Goal: Book appointment/travel/reservation

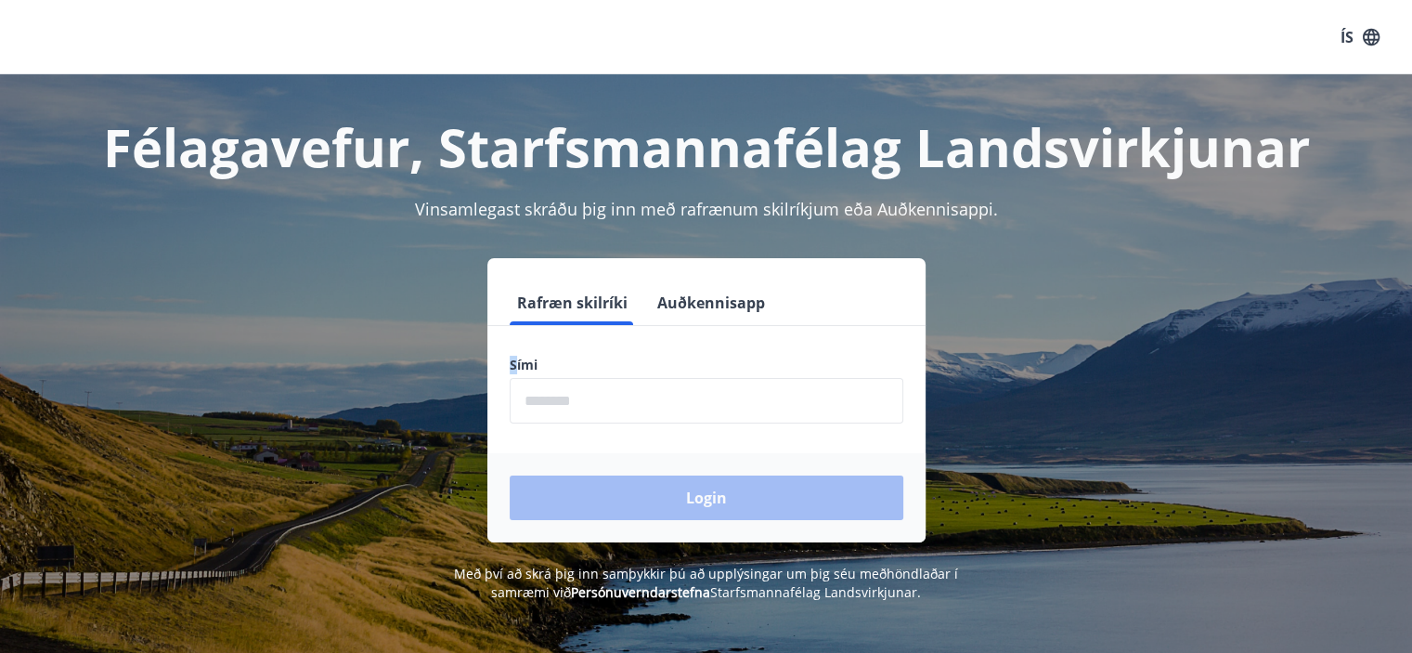
click at [516, 365] on label "Sími" at bounding box center [707, 365] width 394 height 19
click at [542, 410] on input "phone" at bounding box center [707, 401] width 394 height 46
type input "********"
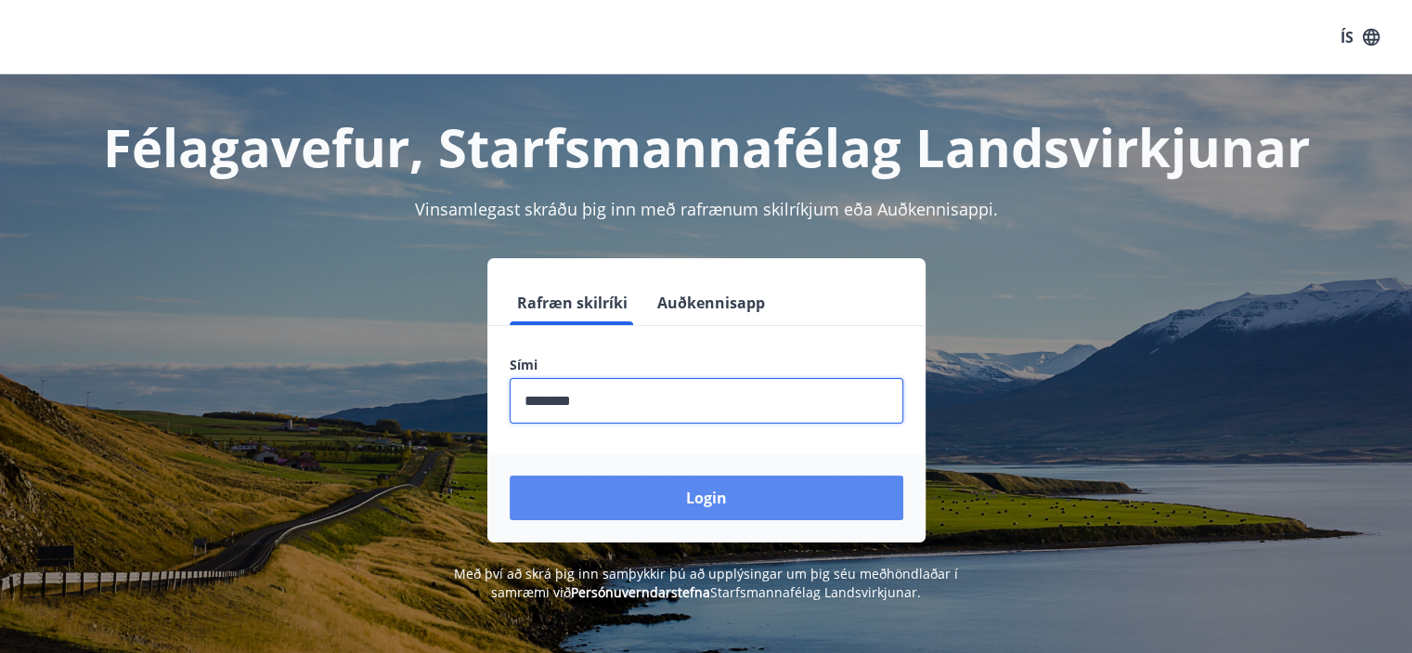
click at [657, 508] on button "Login" at bounding box center [707, 497] width 394 height 45
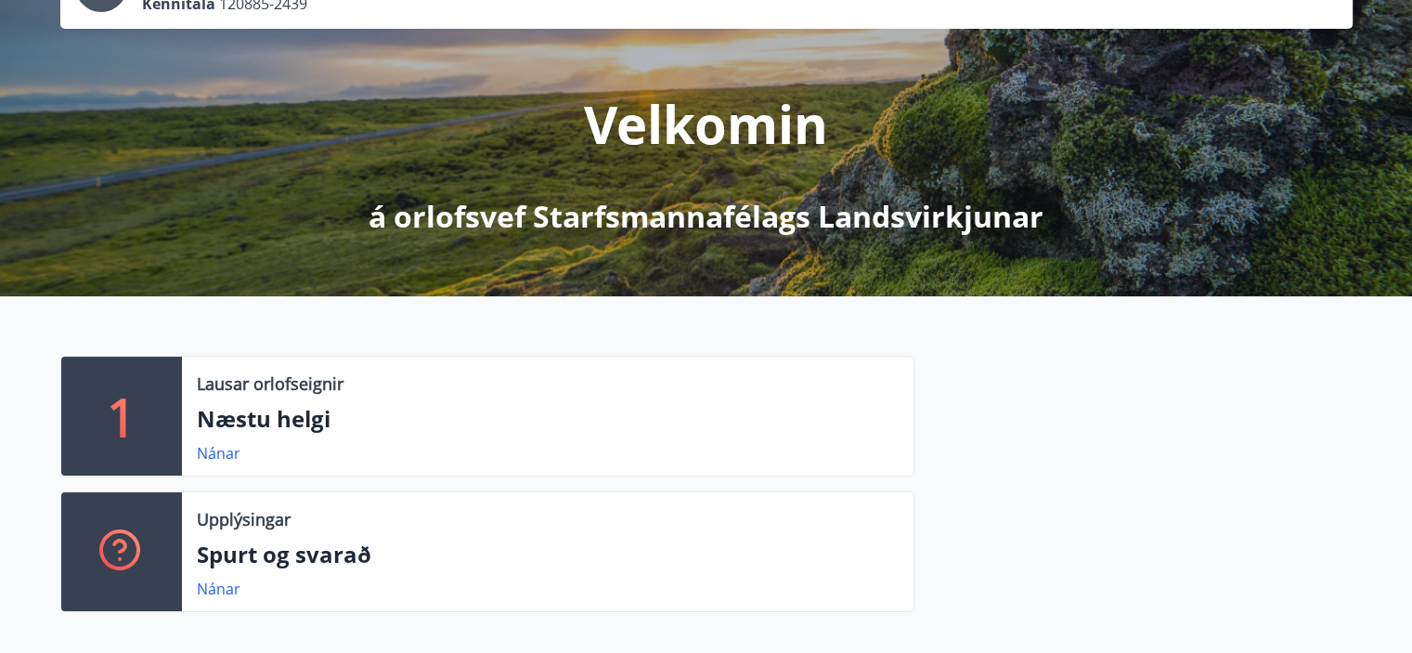
scroll to position [93, 0]
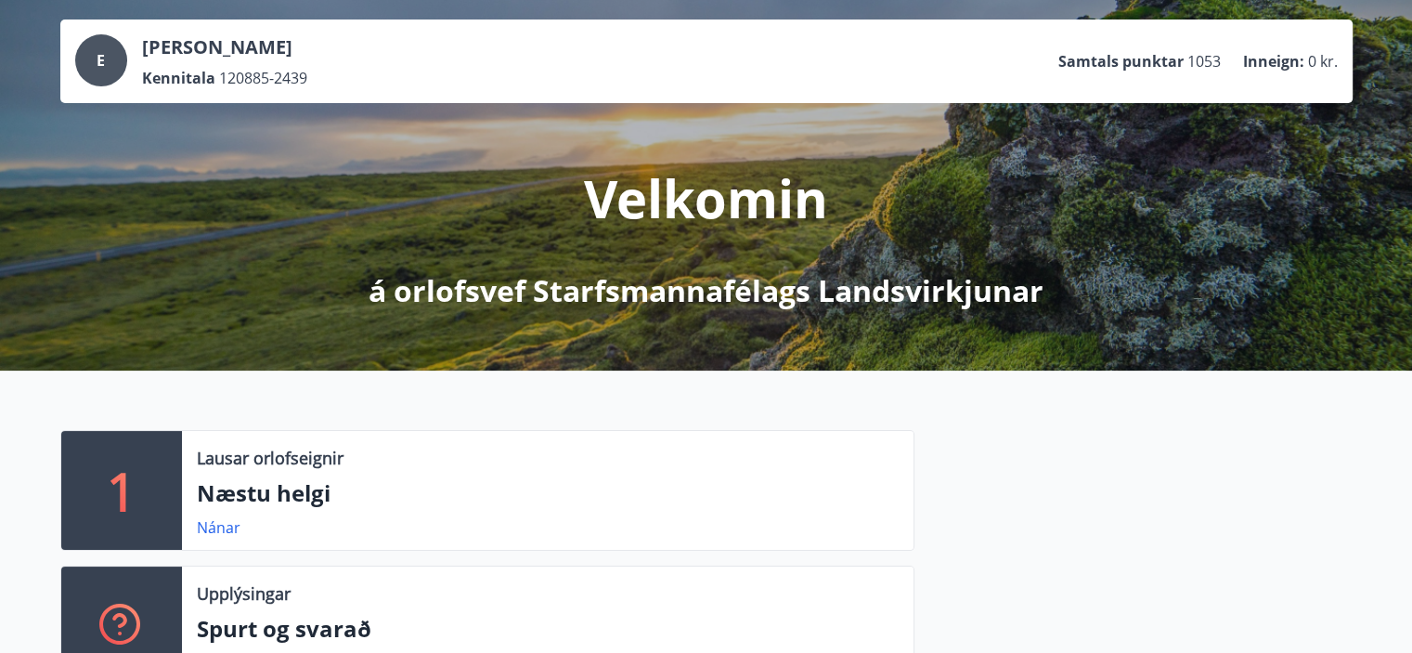
click at [104, 62] on span "E" at bounding box center [101, 60] width 8 height 20
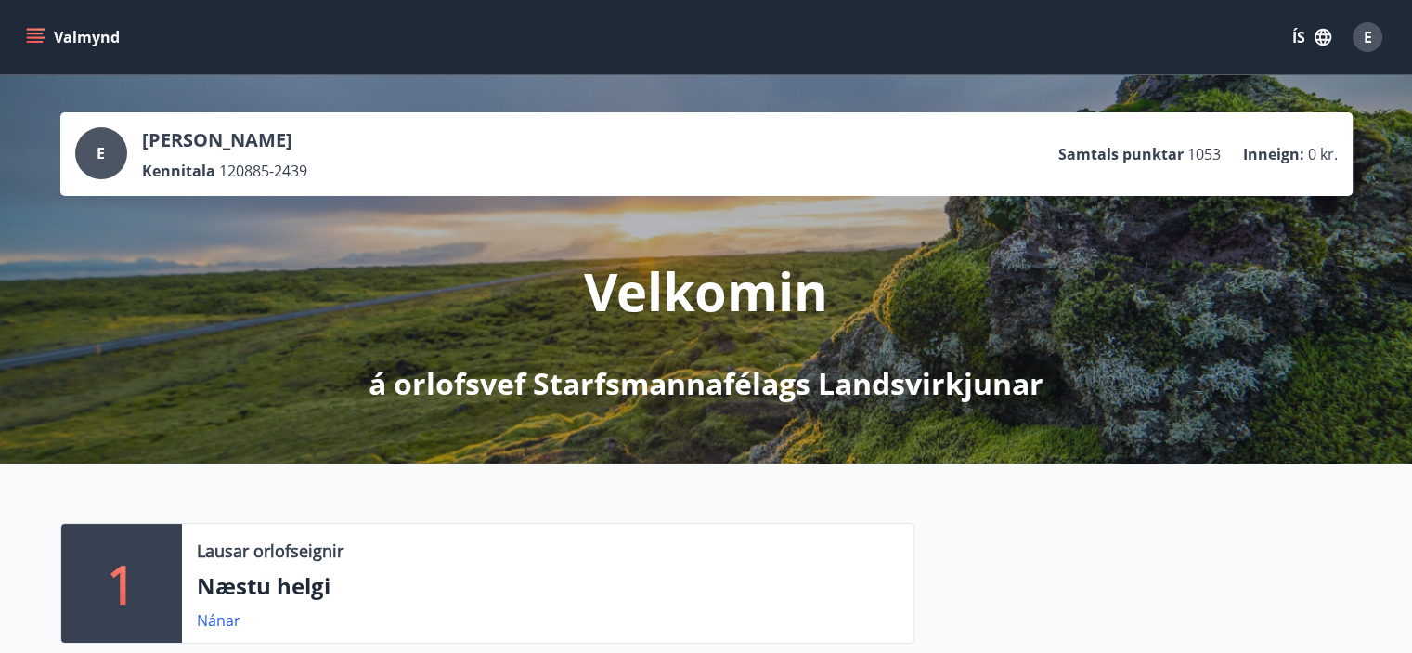
click at [45, 45] on button "Valmynd" at bounding box center [74, 36] width 105 height 33
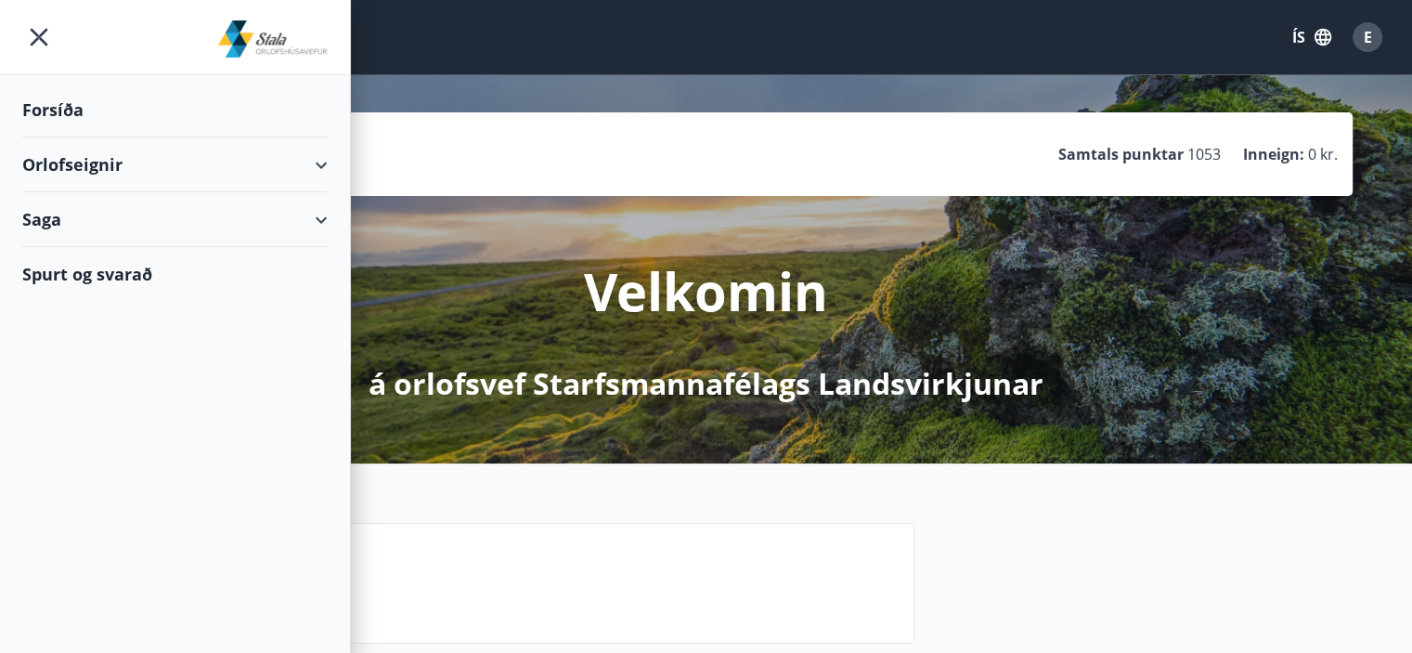
click at [96, 162] on div "Orlofseignir" at bounding box center [175, 164] width 306 height 55
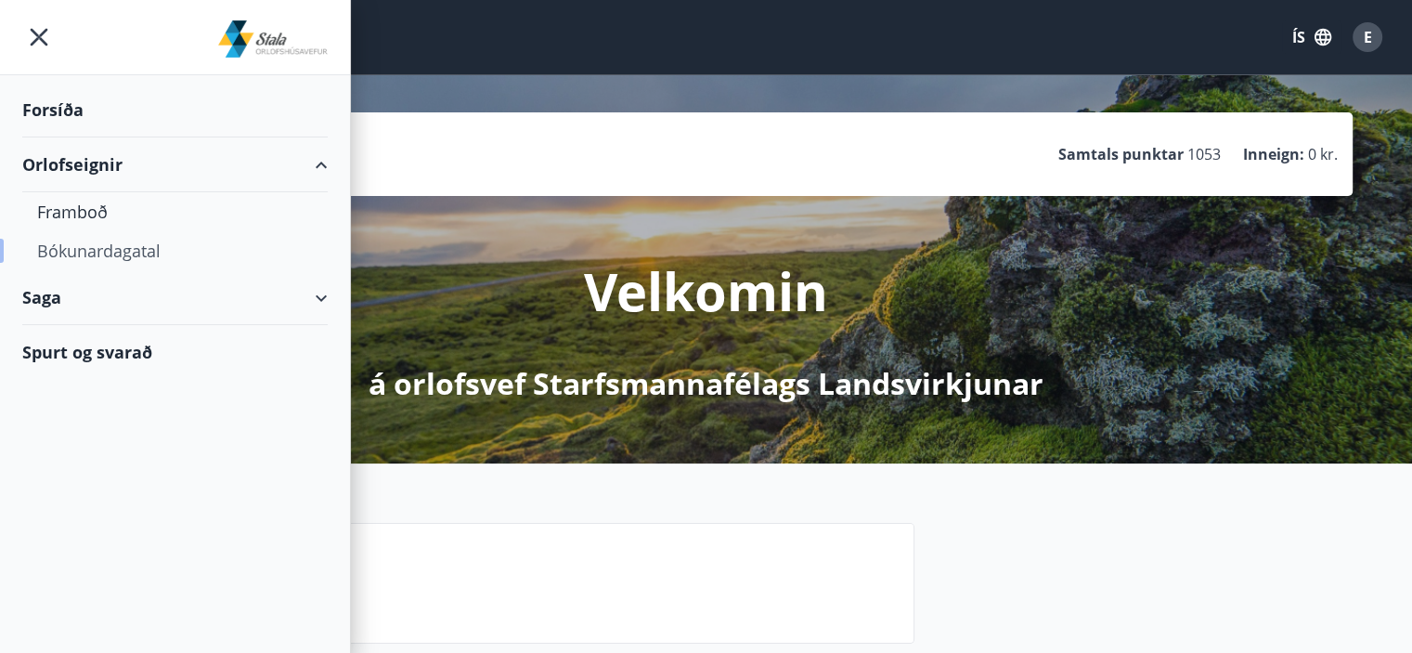
click at [126, 254] on div "Bókunardagatal" at bounding box center [175, 250] width 276 height 39
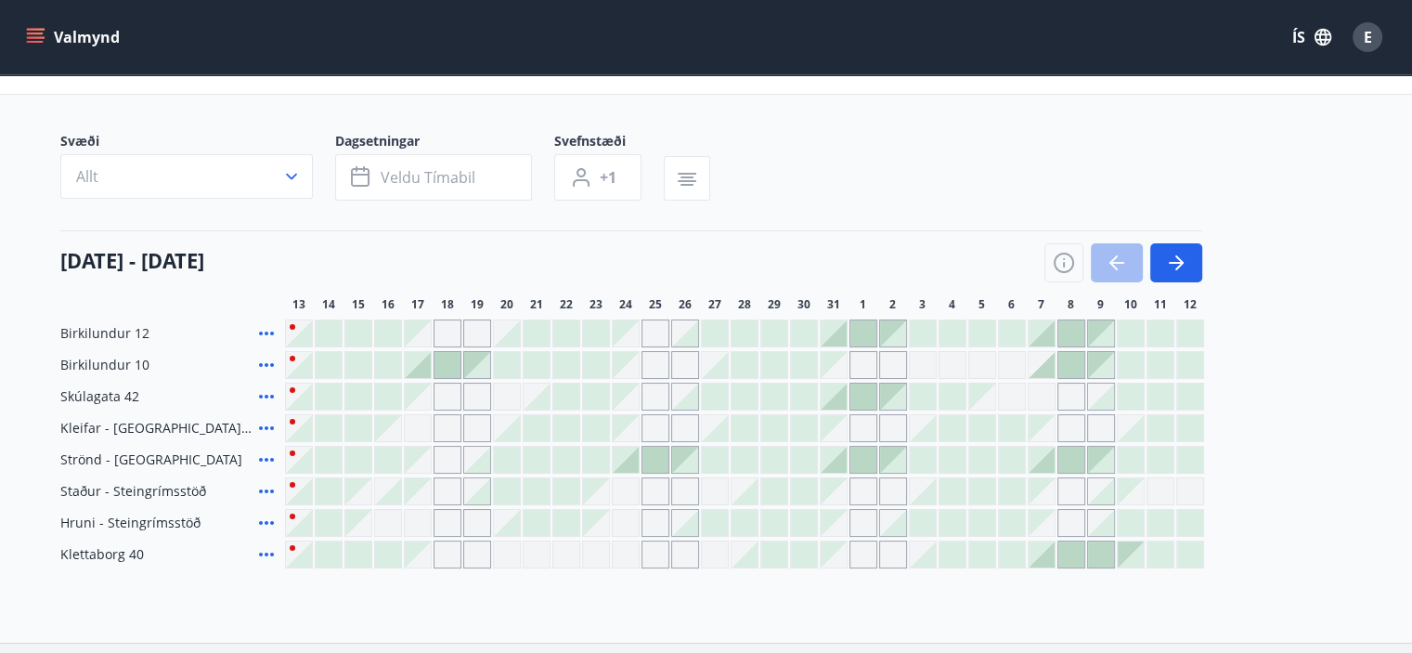
scroll to position [186, 0]
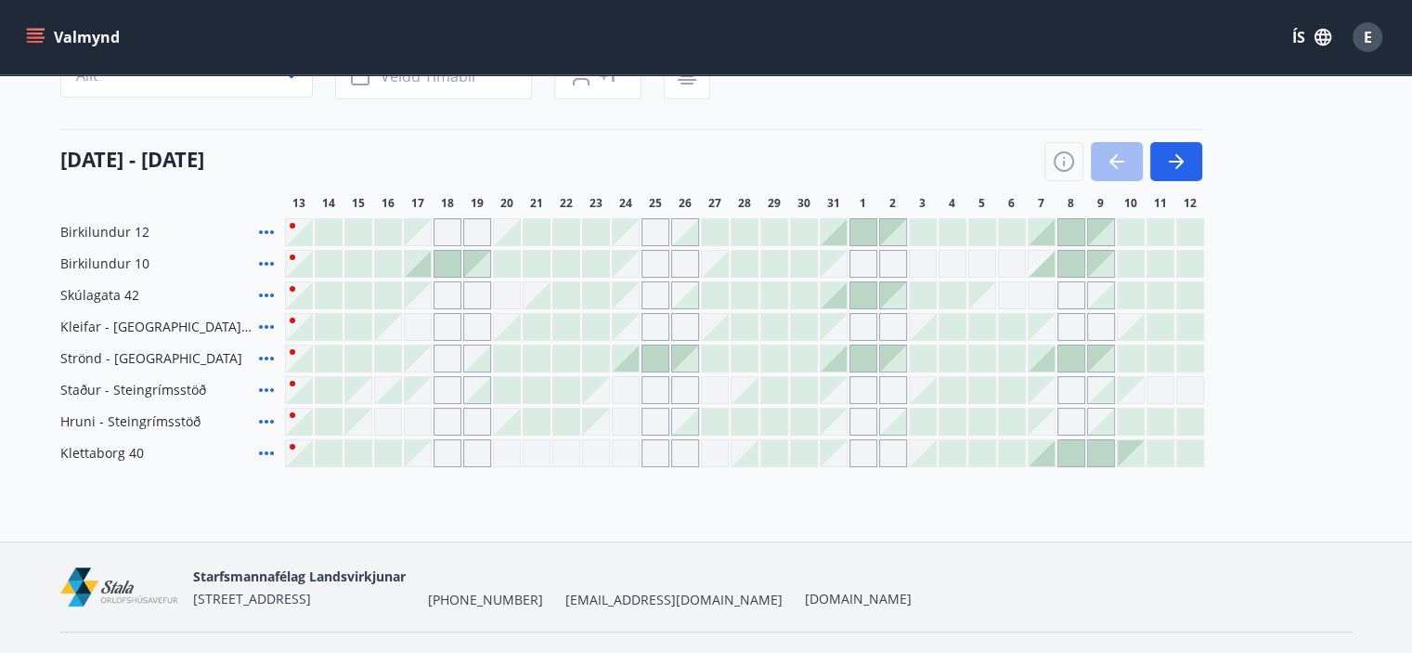
click at [578, 523] on div "Bókunardagatal Svæði Allt Dagsetningar Veldu tímabil Svefnstæði +1 13 október -…" at bounding box center [706, 215] width 1412 height 653
